Goal: Information Seeking & Learning: Learn about a topic

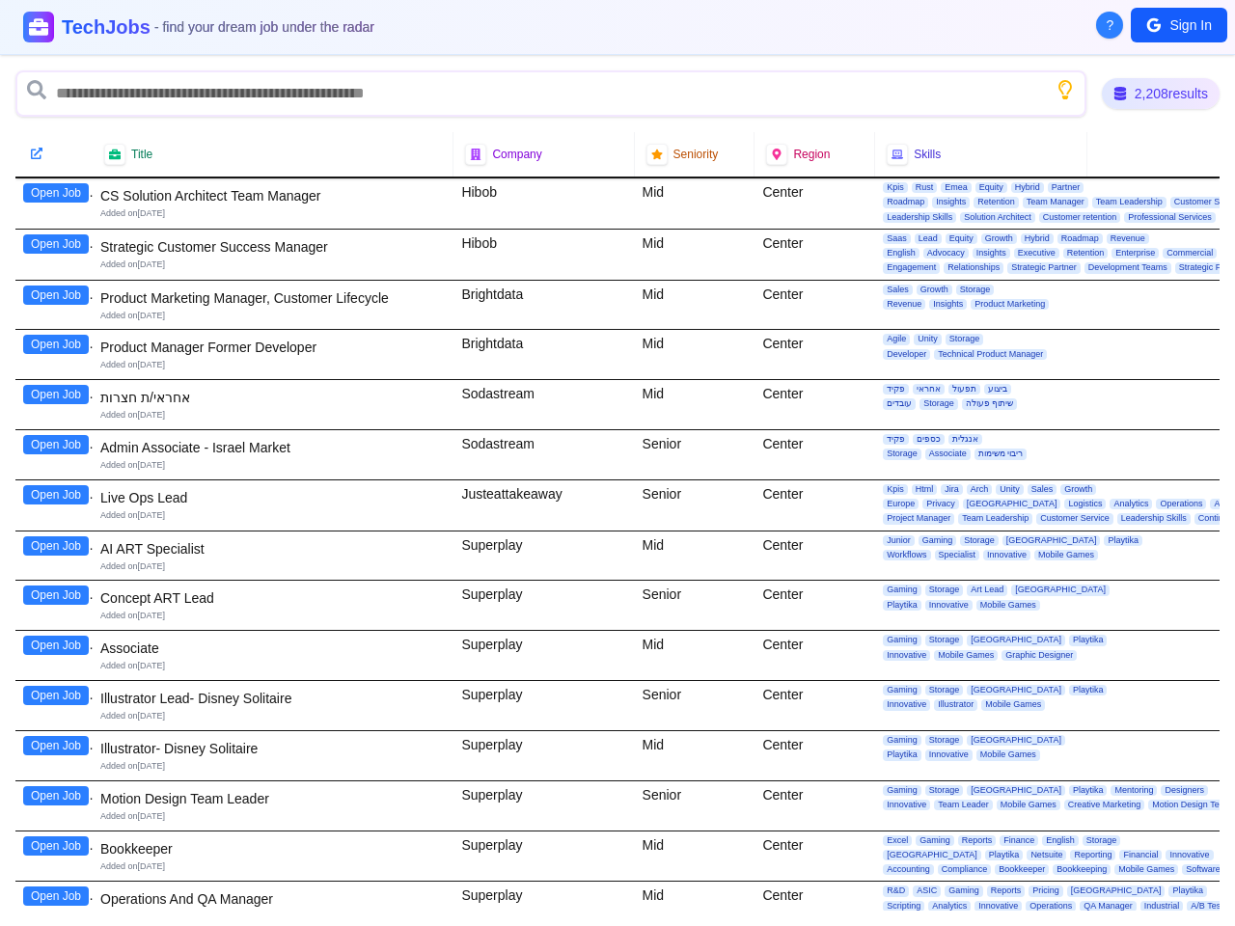
click at [617, 463] on div "Sodastream" at bounding box center [543, 454] width 180 height 49
click at [1109, 25] on span "?" at bounding box center [1110, 24] width 8 height 19
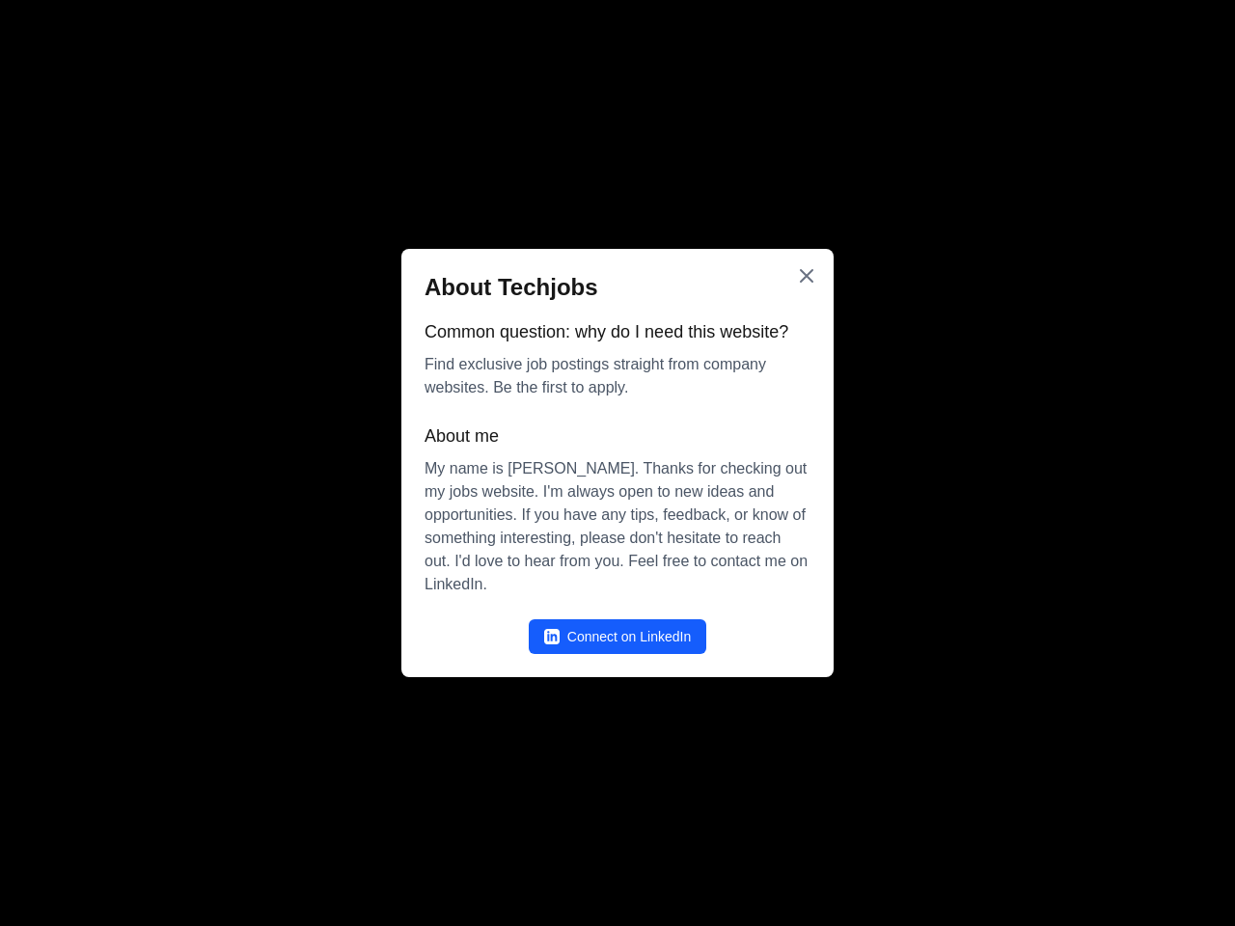
click at [1179, 25] on div at bounding box center [617, 463] width 1235 height 926
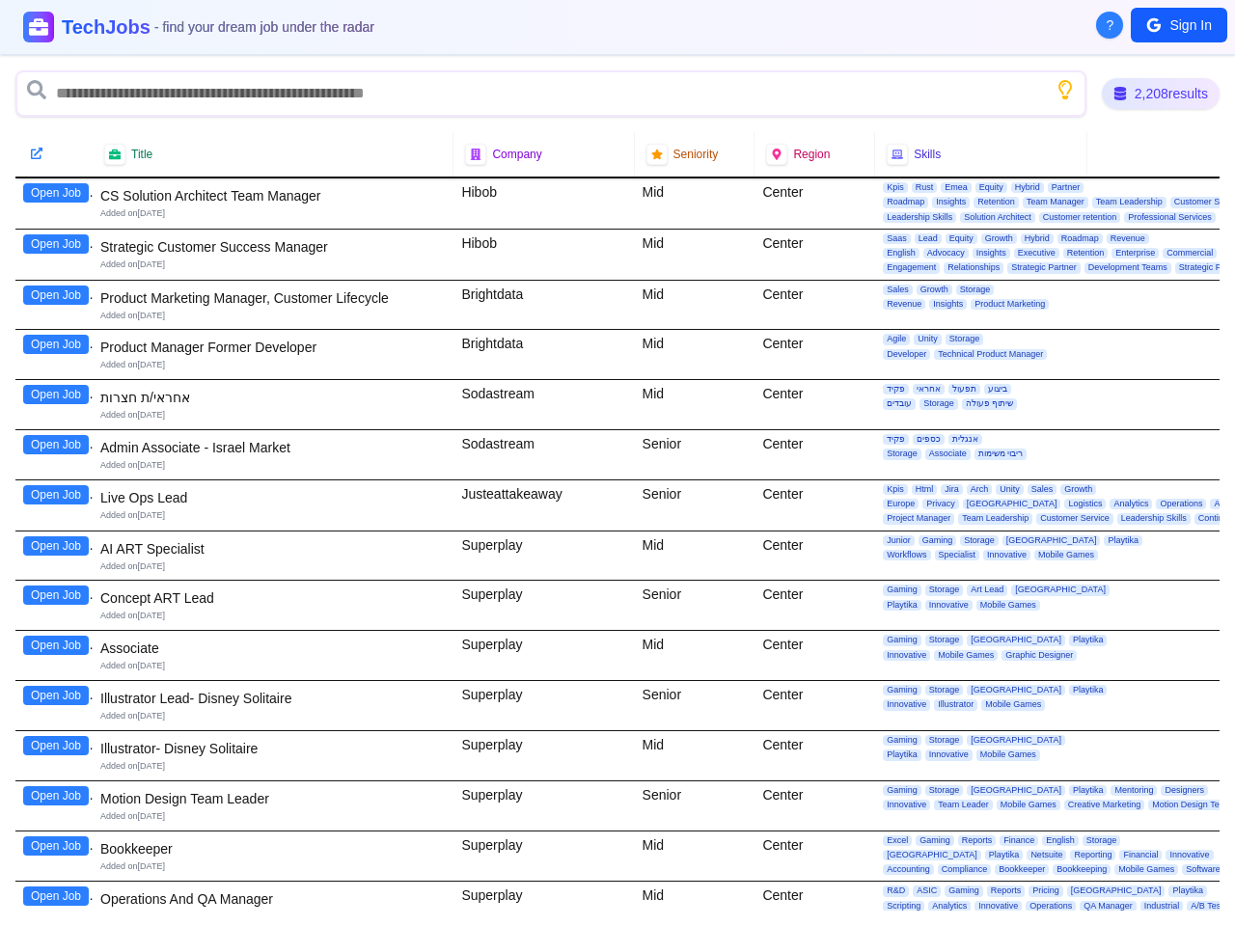
click at [1061, 90] on icon "Show search tips" at bounding box center [1064, 89] width 19 height 19
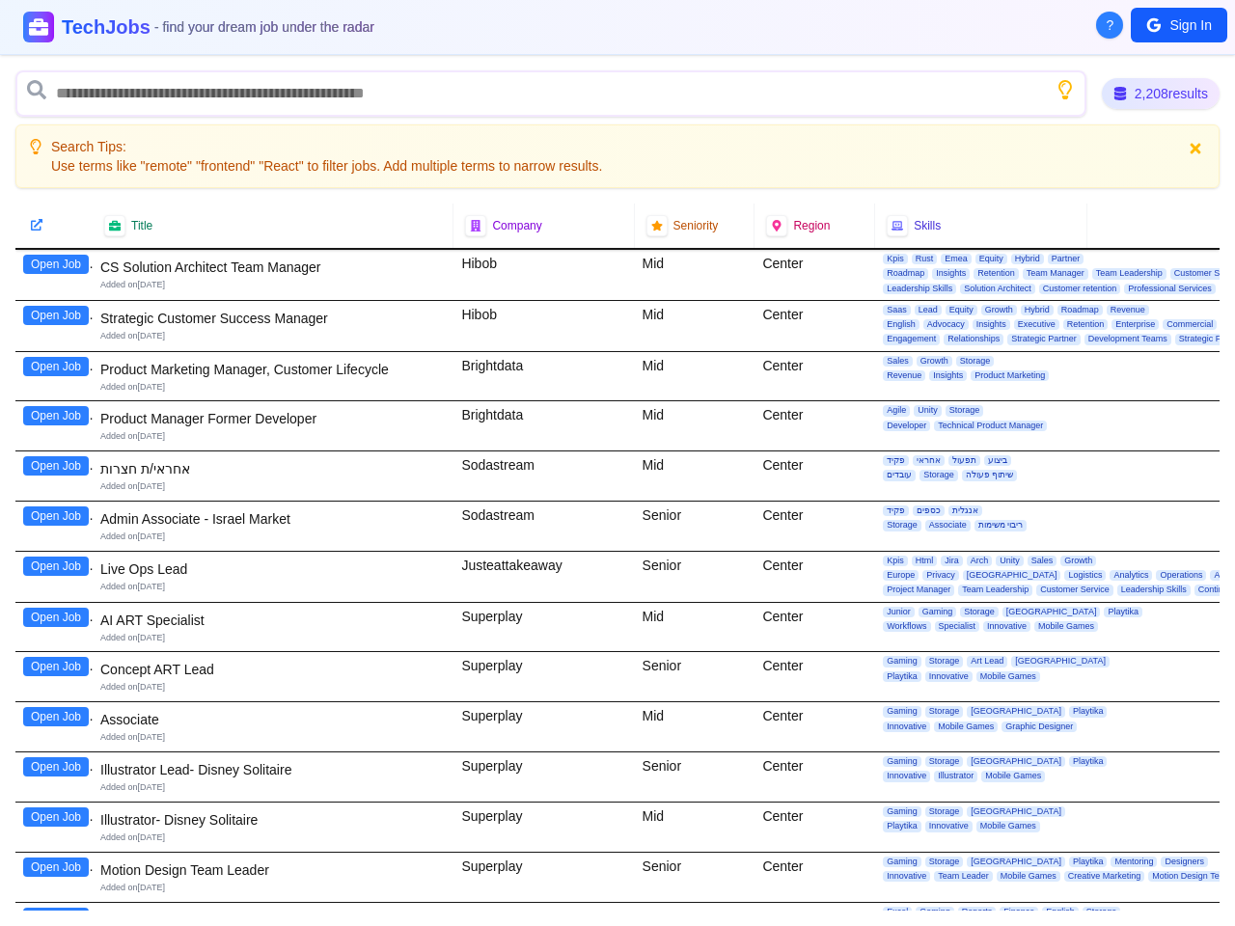
click at [56, 193] on div "2,208 results Search Tips: Use terms like "remote" "frontend" "React" to filter…" at bounding box center [617, 490] width 1235 height 871
click at [56, 244] on div at bounding box center [53, 226] width 77 height 44
click at [56, 295] on div "Open Job" at bounding box center [53, 275] width 77 height 50
click at [56, 344] on div "Open Job" at bounding box center [53, 326] width 77 height 50
click at [56, 394] on div "Open Job" at bounding box center [53, 376] width 77 height 49
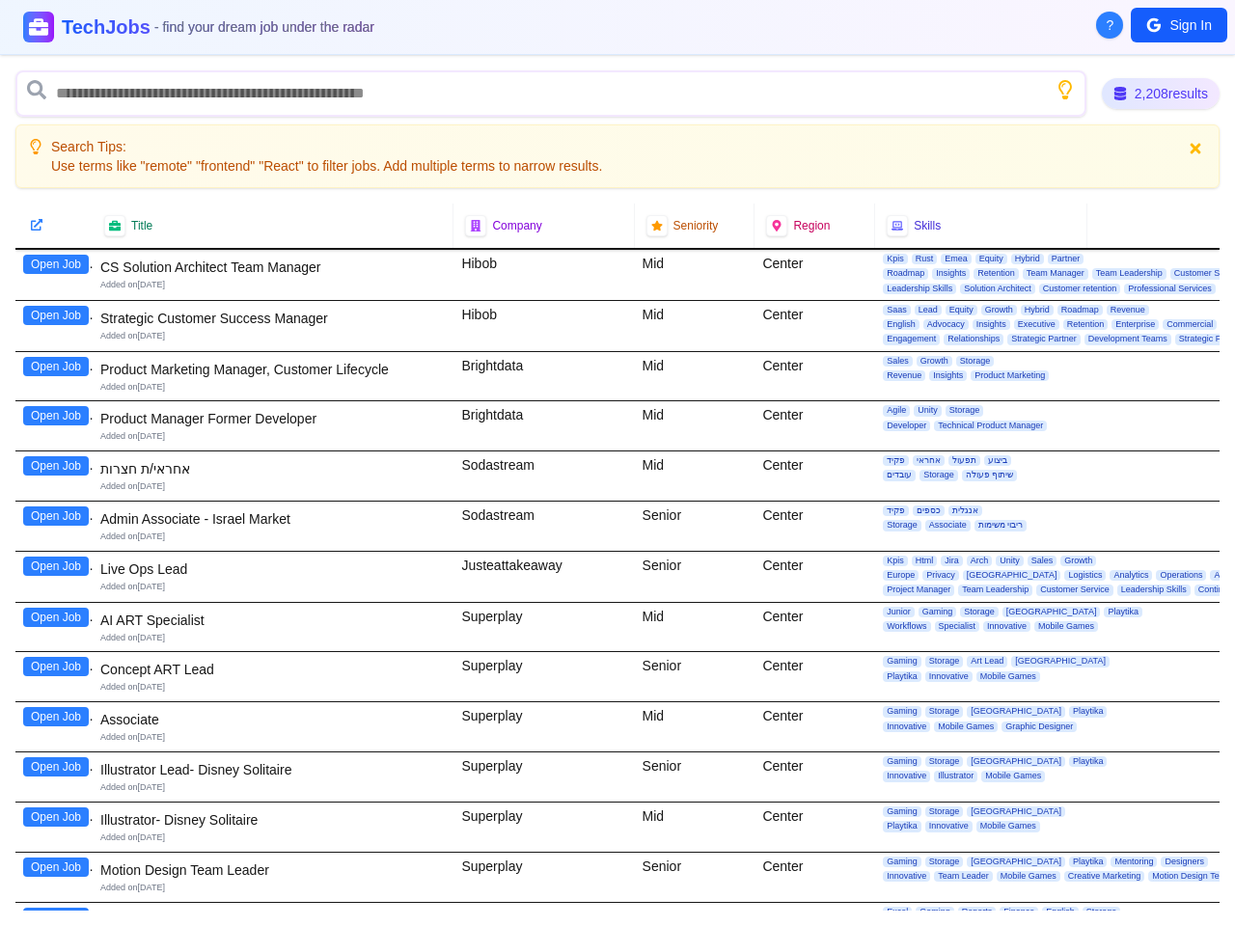
click at [56, 445] on div "Open Job" at bounding box center [53, 425] width 77 height 49
